Goal: Task Accomplishment & Management: Use online tool/utility

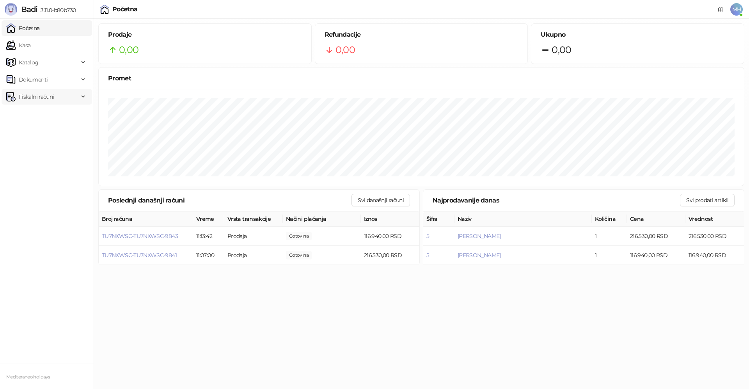
click at [51, 99] on span "Fiskalni računi" at bounding box center [36, 97] width 35 height 16
click at [39, 117] on link "Izdati računi" at bounding box center [30, 114] width 42 height 16
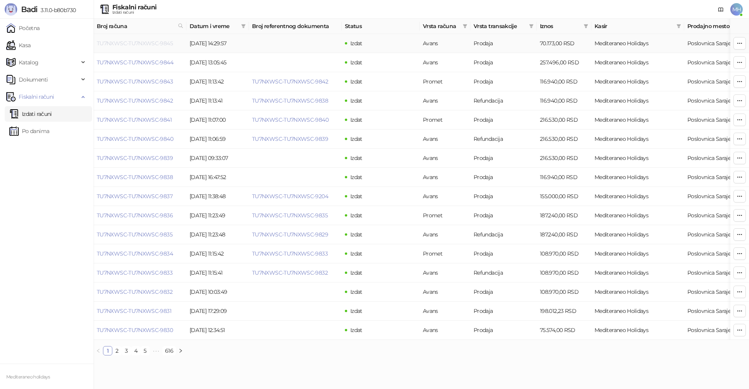
click at [152, 41] on link "TU7NXWSC-TU7NXWSC-9845" at bounding box center [135, 43] width 76 height 7
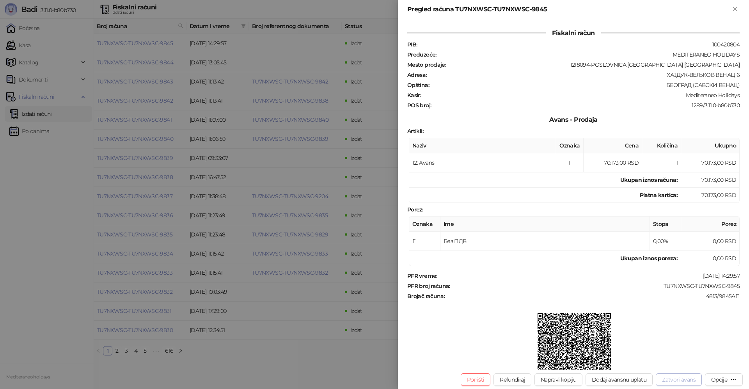
click at [690, 379] on button "Zatvori avans" at bounding box center [678, 379] width 46 height 12
type input "**********"
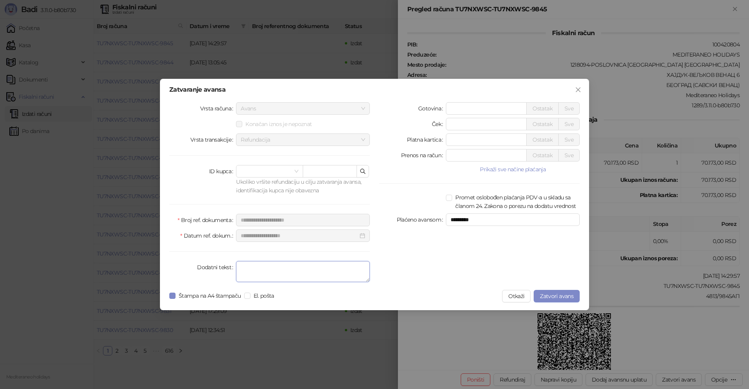
click at [288, 273] on textarea "Dodatni tekst" at bounding box center [303, 271] width 134 height 21
type textarea "*******"
click at [548, 295] on span "Zatvori avans" at bounding box center [557, 295] width 34 height 7
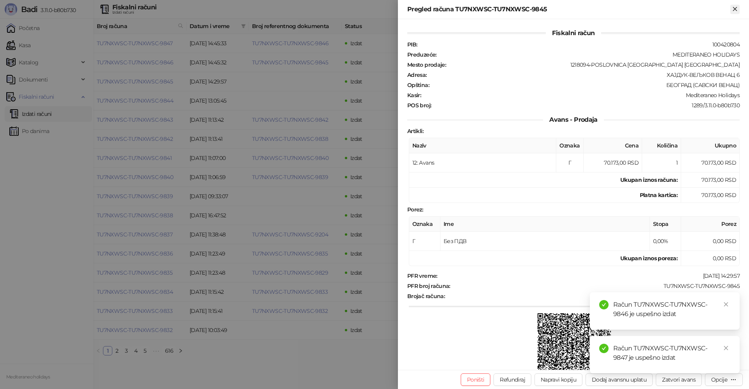
click at [737, 10] on icon "Zatvori" at bounding box center [734, 8] width 7 height 7
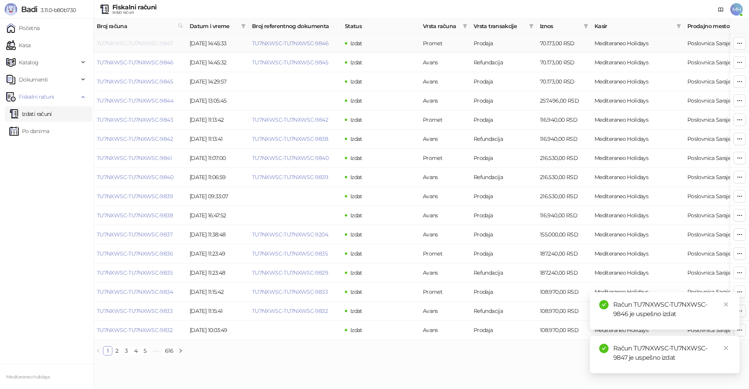
click at [153, 43] on link "TU7NXWSC-TU7NXWSC-9847" at bounding box center [135, 43] width 76 height 7
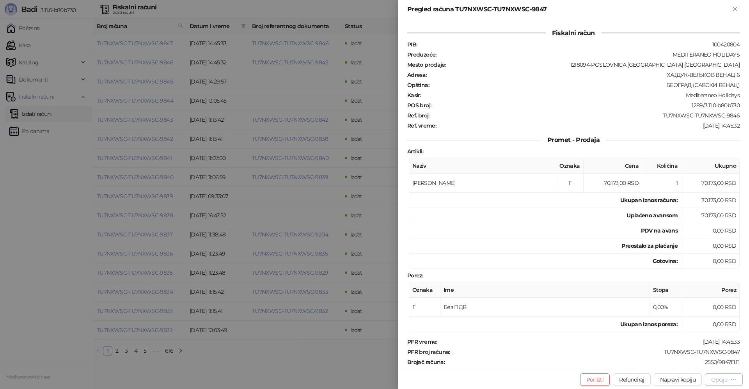
click at [711, 375] on button "Opcije" at bounding box center [723, 379] width 38 height 12
click at [700, 365] on span "Preuzmi u PDF formatu" at bounding box center [696, 363] width 80 height 9
click at [736, 4] on div "Pregled računa TU7NXWSC-TU7NXWSC-9847" at bounding box center [573, 9] width 351 height 19
click at [735, 7] on icon "Zatvori" at bounding box center [734, 8] width 7 height 7
